Goal: Find specific page/section: Find specific page/section

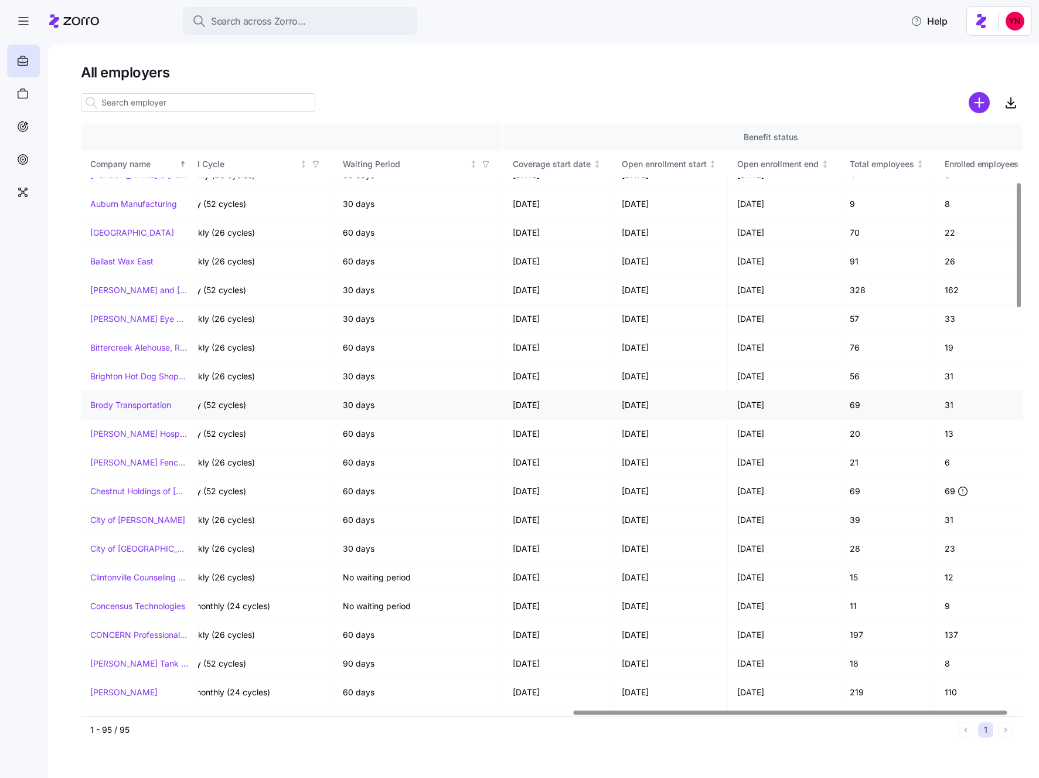
scroll to position [275, 1082]
